Goal: Communication & Community: Share content

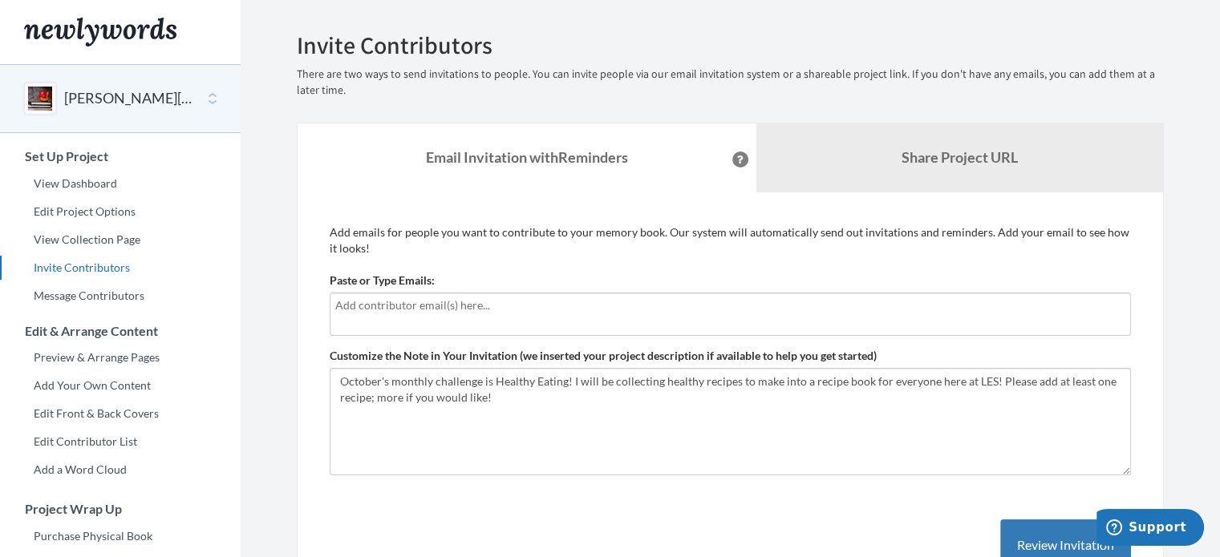
click at [366, 314] on div at bounding box center [730, 314] width 801 height 43
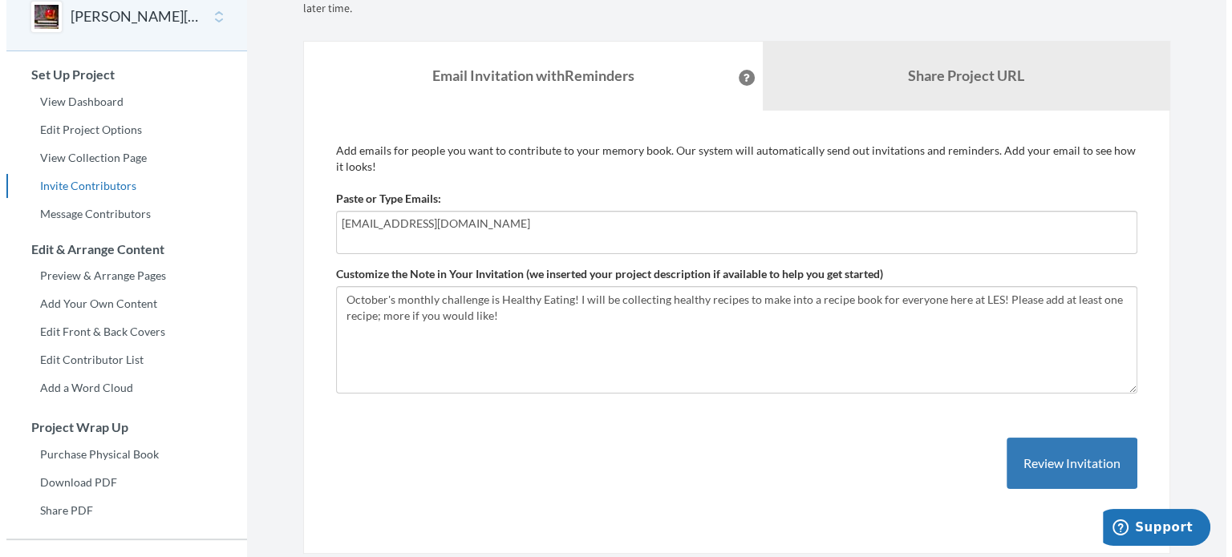
scroll to position [96, 0]
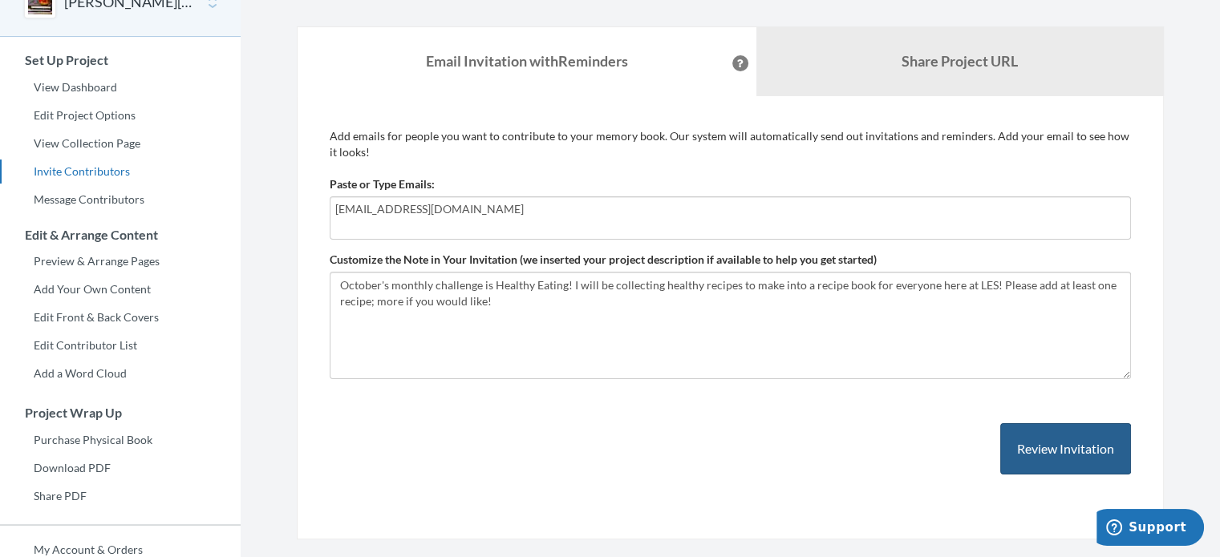
type input "[EMAIL_ADDRESS][DOMAIN_NAME]"
click at [1040, 444] on button "Review Invitation" at bounding box center [1065, 449] width 131 height 52
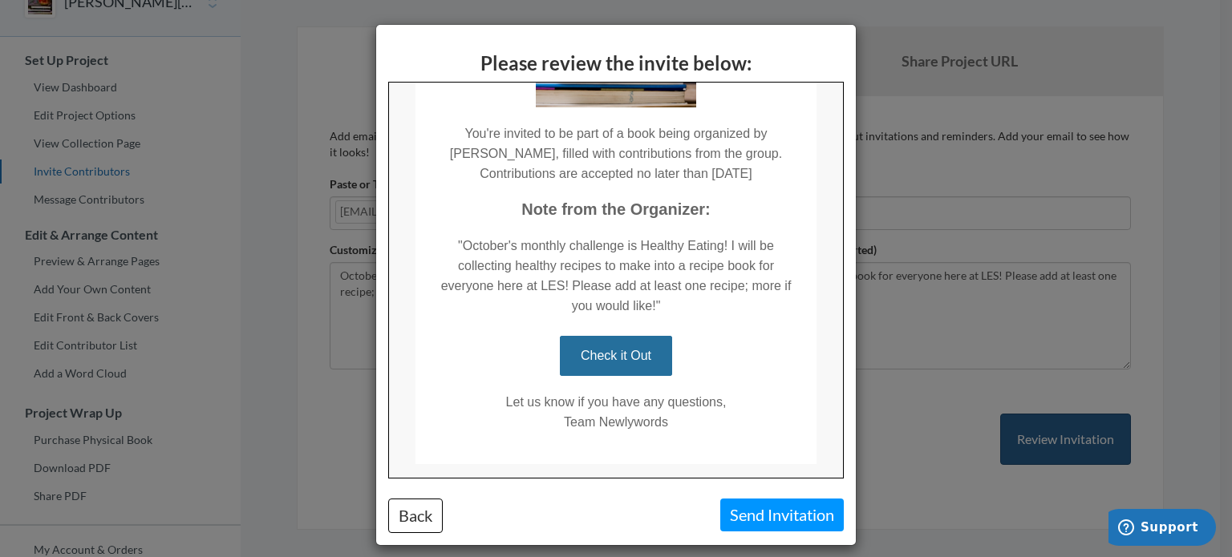
scroll to position [235, 0]
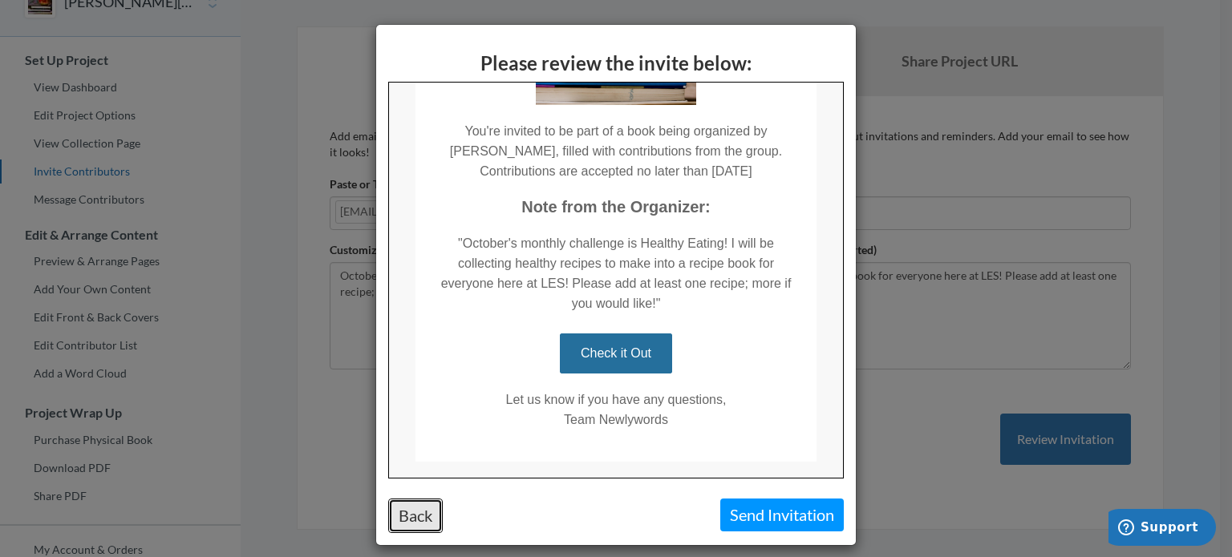
click at [401, 517] on button "Back" at bounding box center [415, 516] width 55 height 34
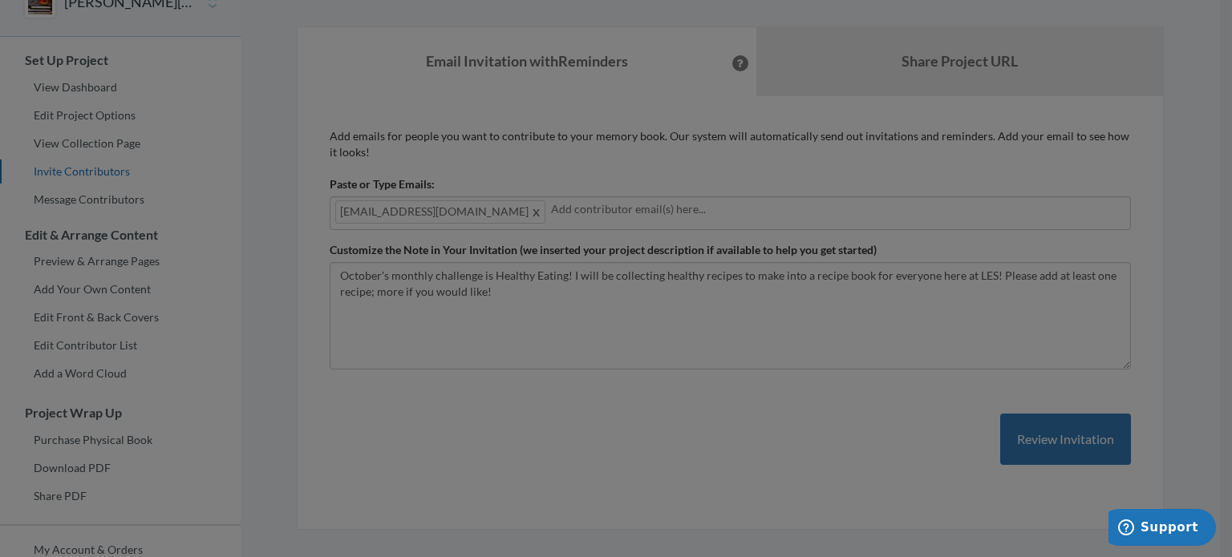
scroll to position [0, 0]
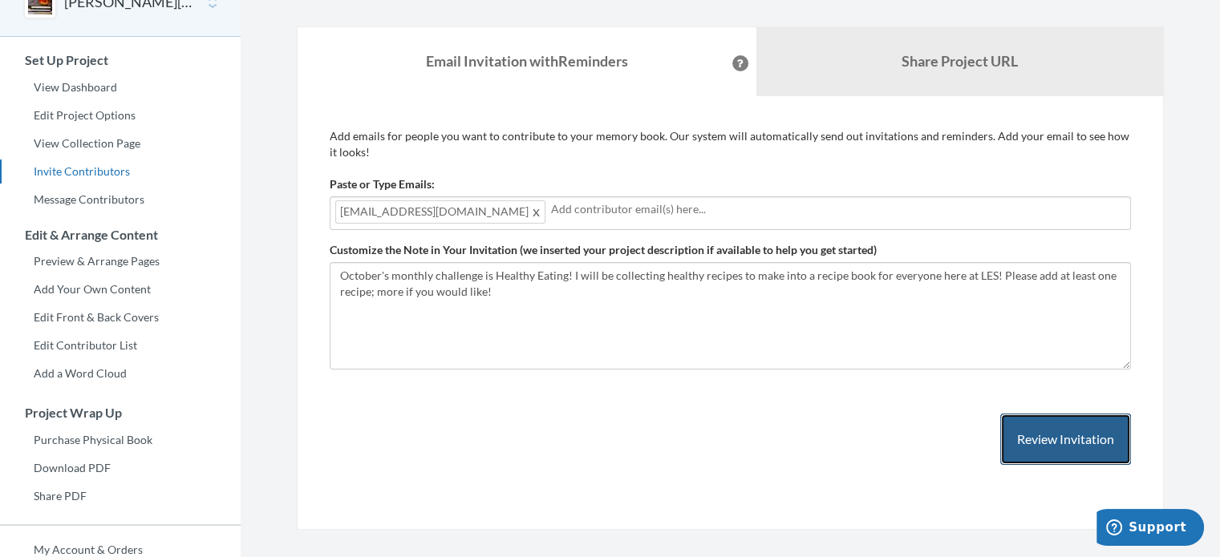
click at [1050, 430] on button "Review Invitation" at bounding box center [1065, 440] width 131 height 52
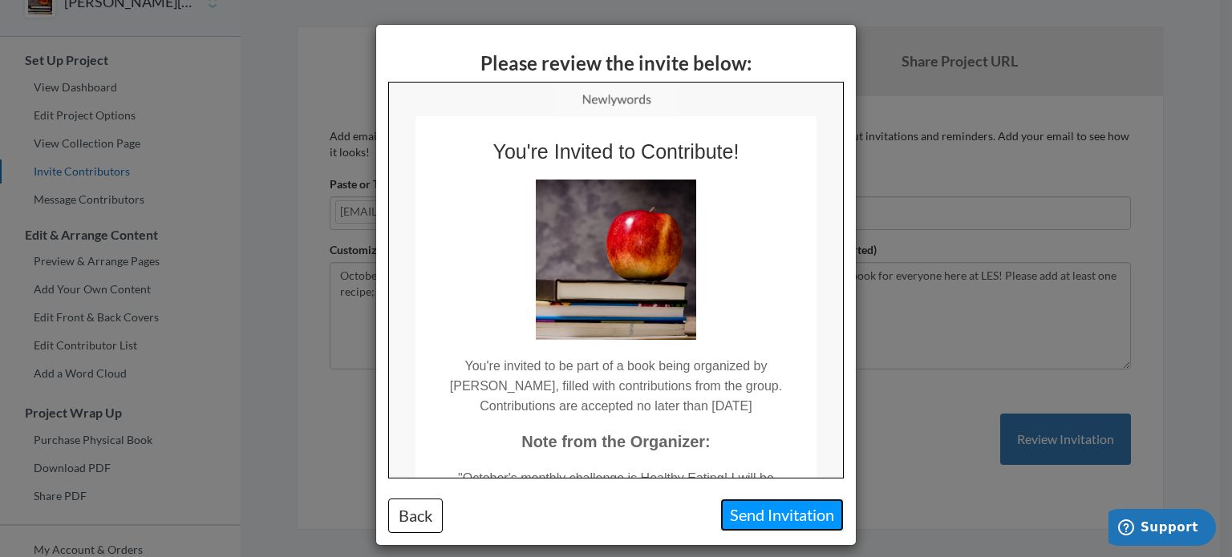
click at [752, 523] on button "Send Invitation" at bounding box center [782, 515] width 124 height 33
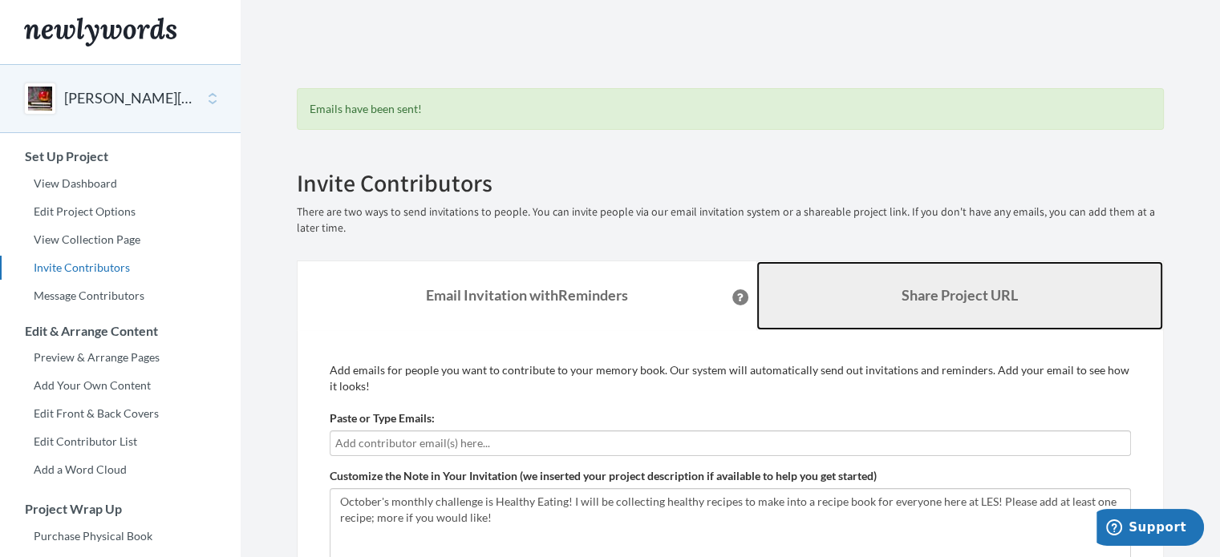
click at [974, 304] on link "Share Project URL" at bounding box center [959, 295] width 407 height 69
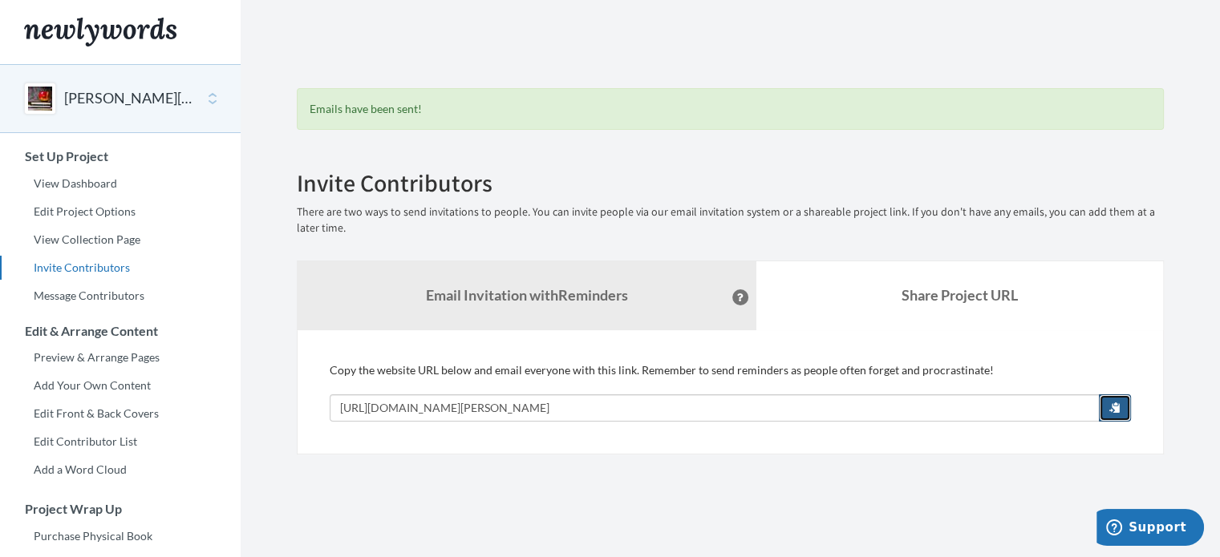
click at [1116, 409] on span "button" at bounding box center [1114, 407] width 11 height 11
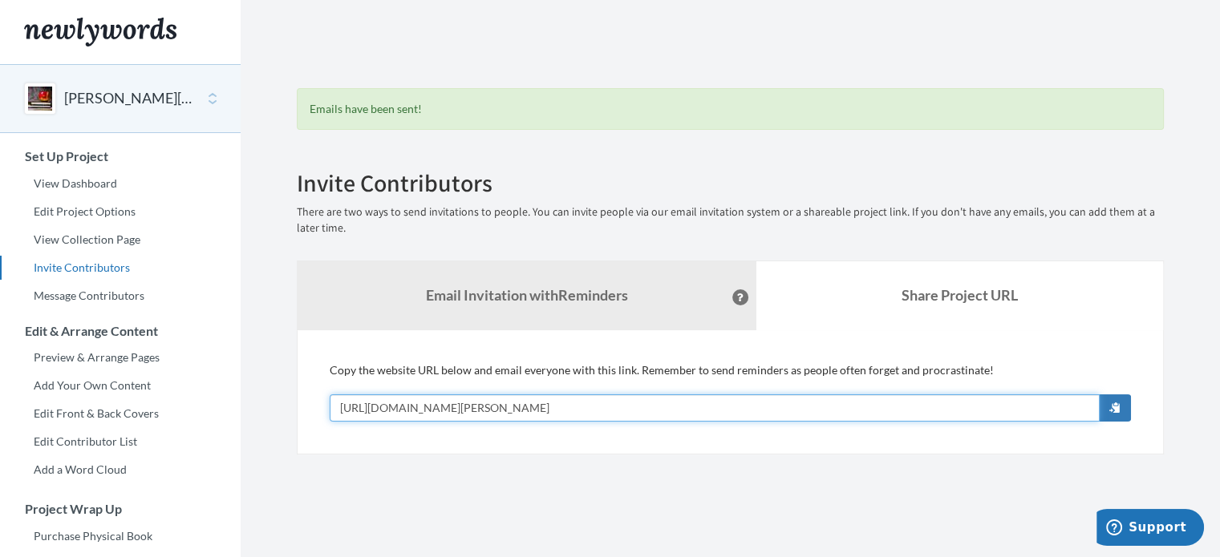
click at [687, 407] on input "[URL][DOMAIN_NAME][PERSON_NAME]" at bounding box center [715, 408] width 770 height 27
drag, startPoint x: 713, startPoint y: 406, endPoint x: 322, endPoint y: 448, distance: 392.8
click at [322, 448] on div "Add emails for people you want to contribute to your memory book. Our system wi…" at bounding box center [730, 392] width 867 height 124
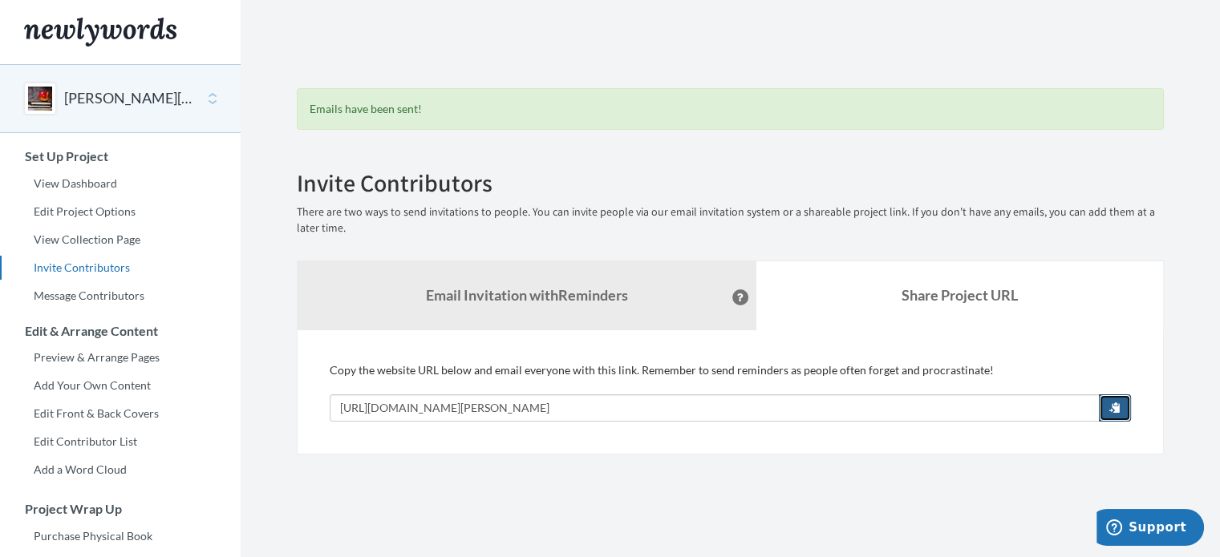
click at [1112, 404] on span "button" at bounding box center [1114, 407] width 11 height 11
click at [1109, 407] on span "button" at bounding box center [1114, 407] width 11 height 11
